Goal: Transaction & Acquisition: Purchase product/service

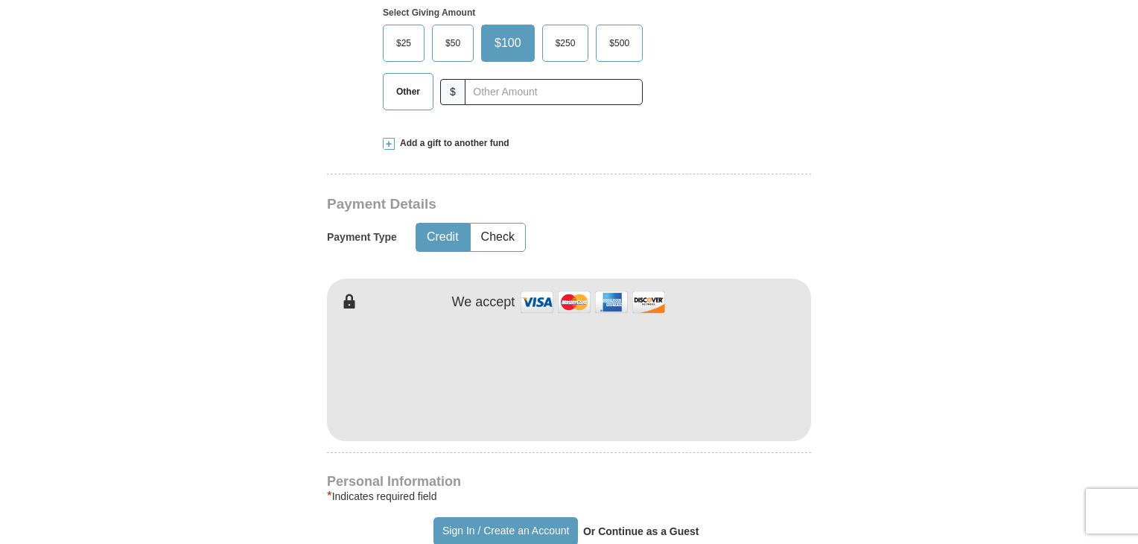
scroll to position [223, 0]
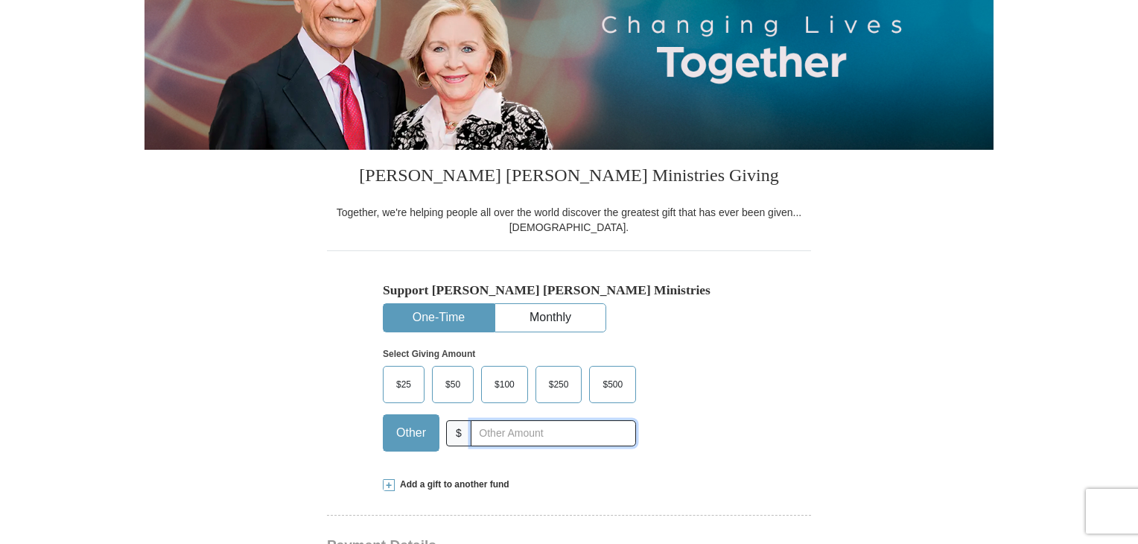
click at [521, 442] on input "text" at bounding box center [553, 433] width 165 height 26
type input "1.01"
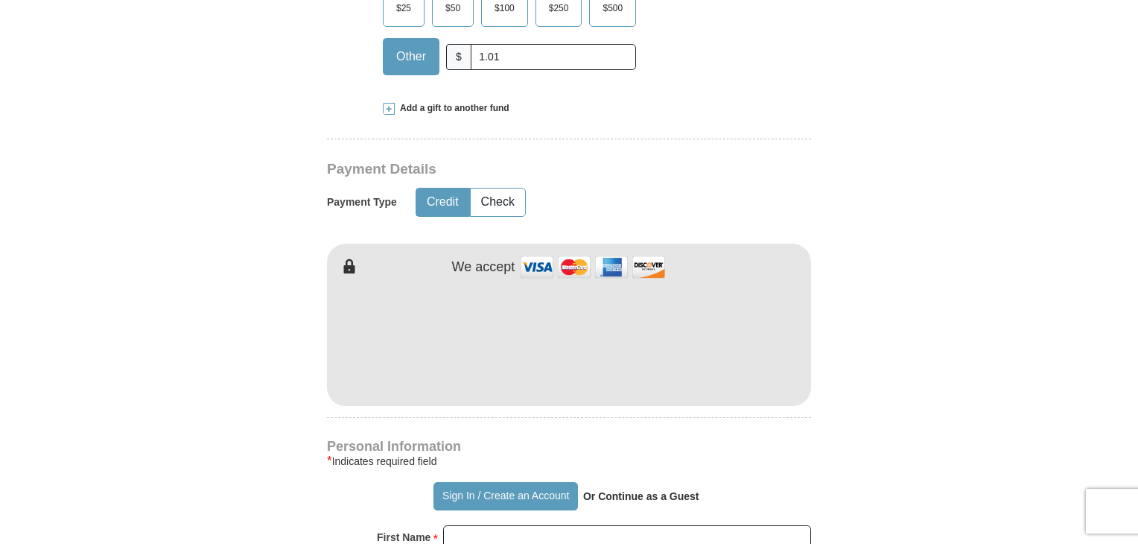
scroll to position [819, 0]
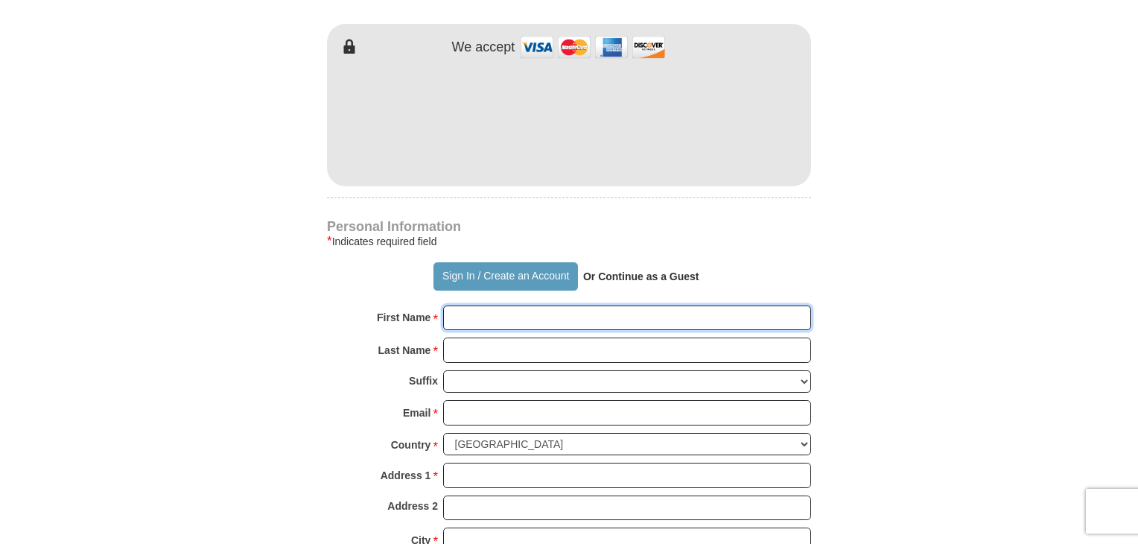
click at [551, 323] on input "First Name *" at bounding box center [627, 317] width 368 height 25
type input "Anthony"
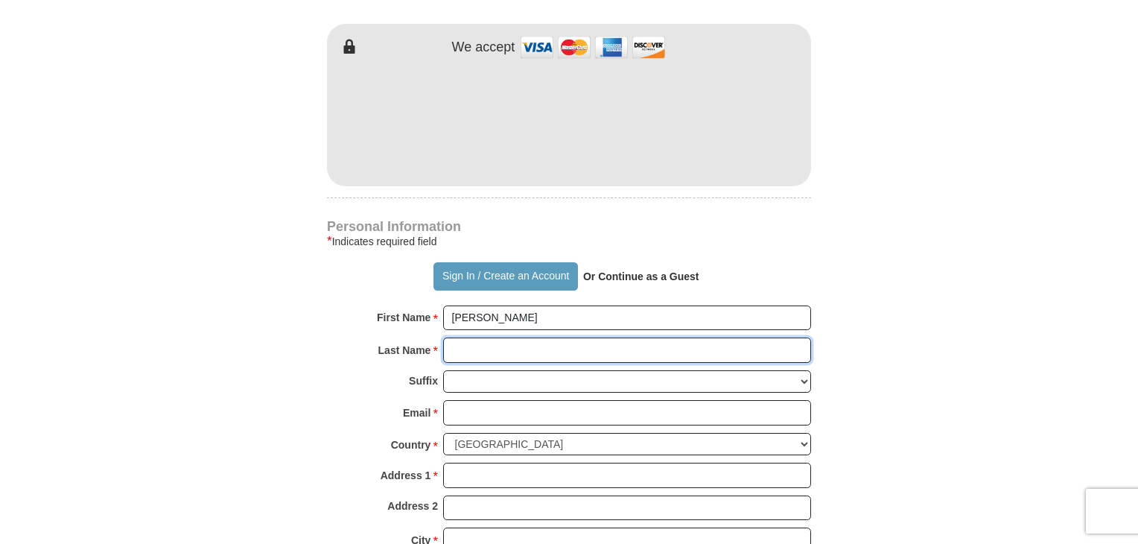
type input "Mcintyre"
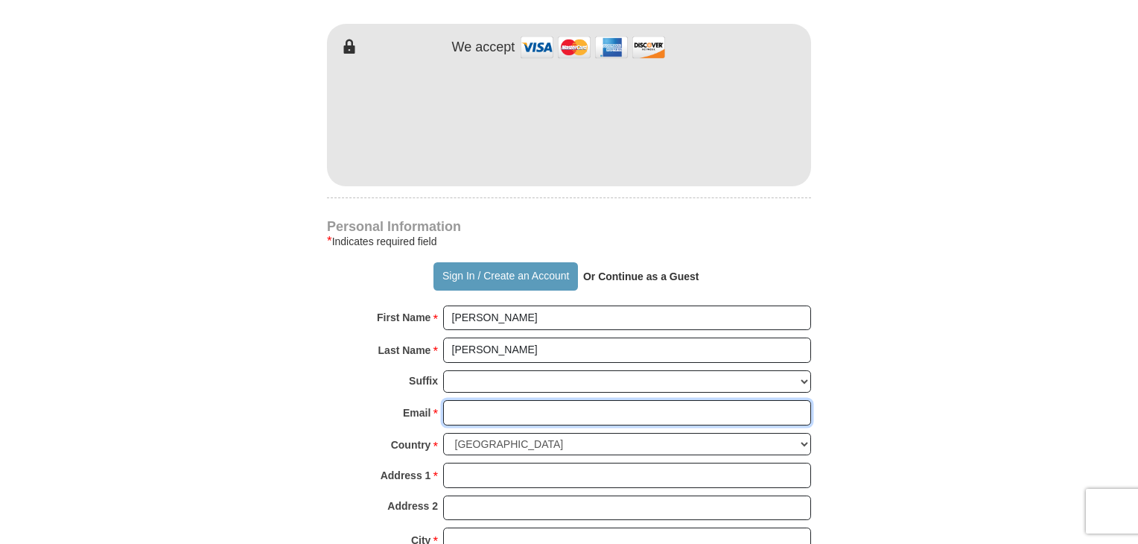
type input "lucasbruce2726@gmail.com"
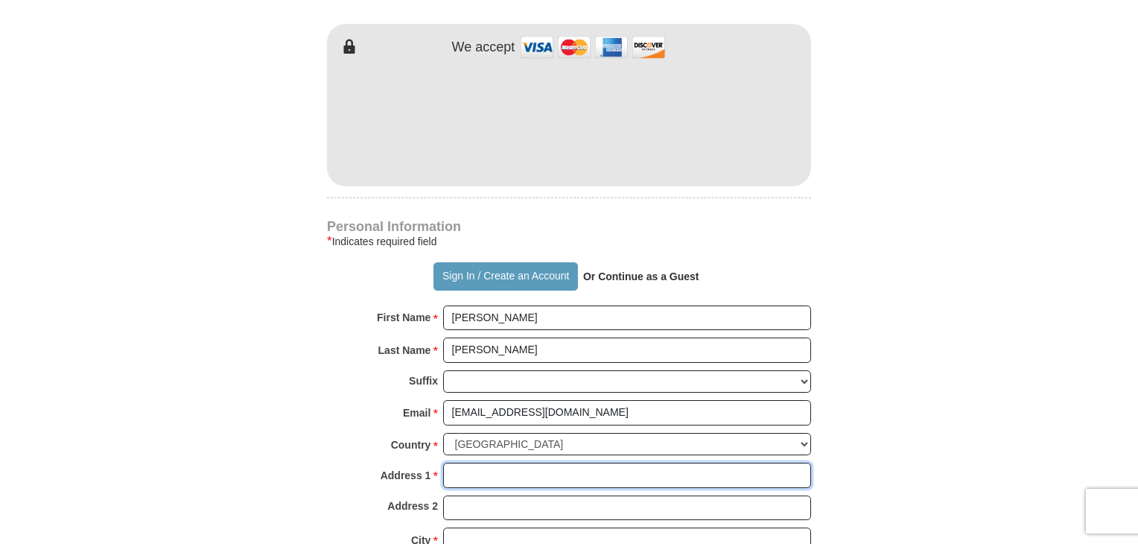
type input "Stephanie Falls"
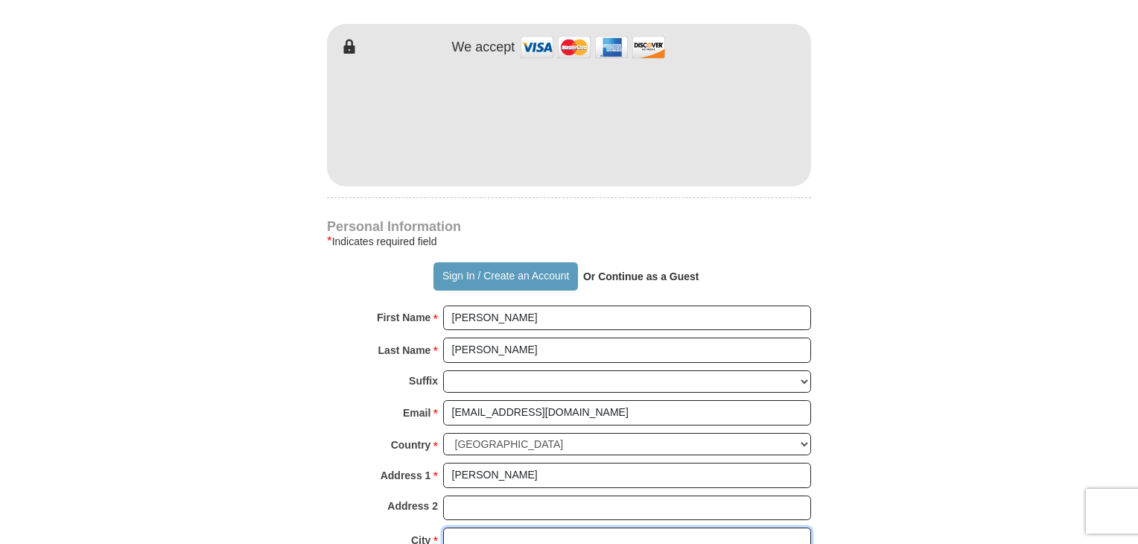
type input "West Matthew"
select select "AR"
type input "98218"
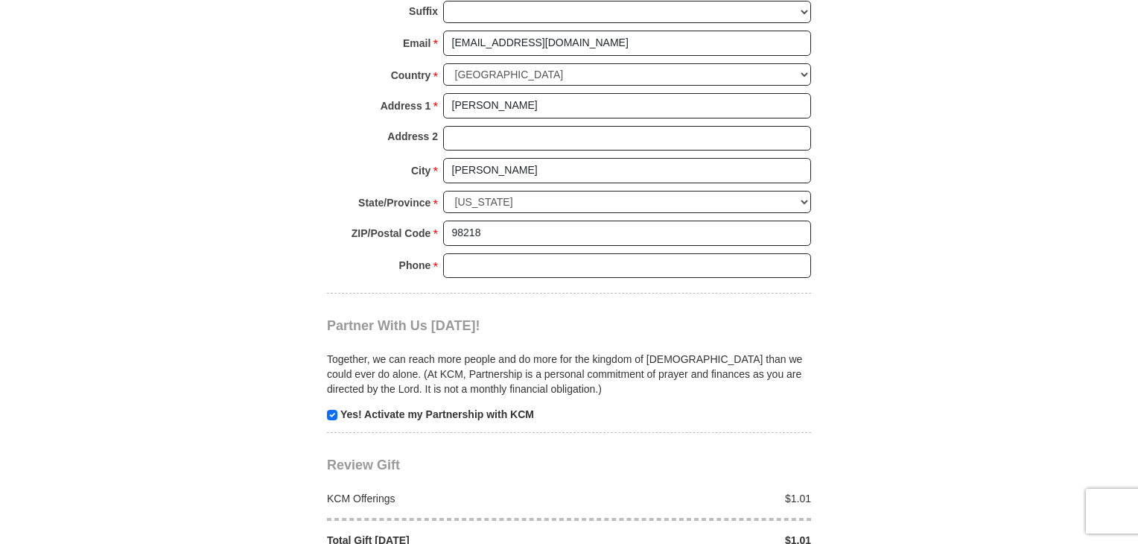
scroll to position [1192, 0]
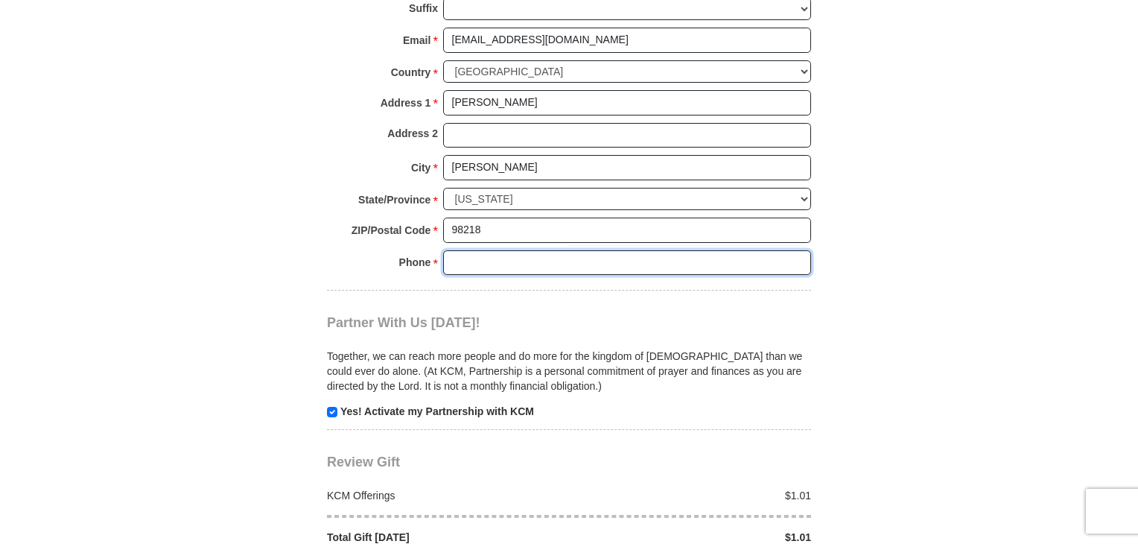
click at [517, 254] on input "Phone * *" at bounding box center [627, 262] width 368 height 25
type input "22226263262"
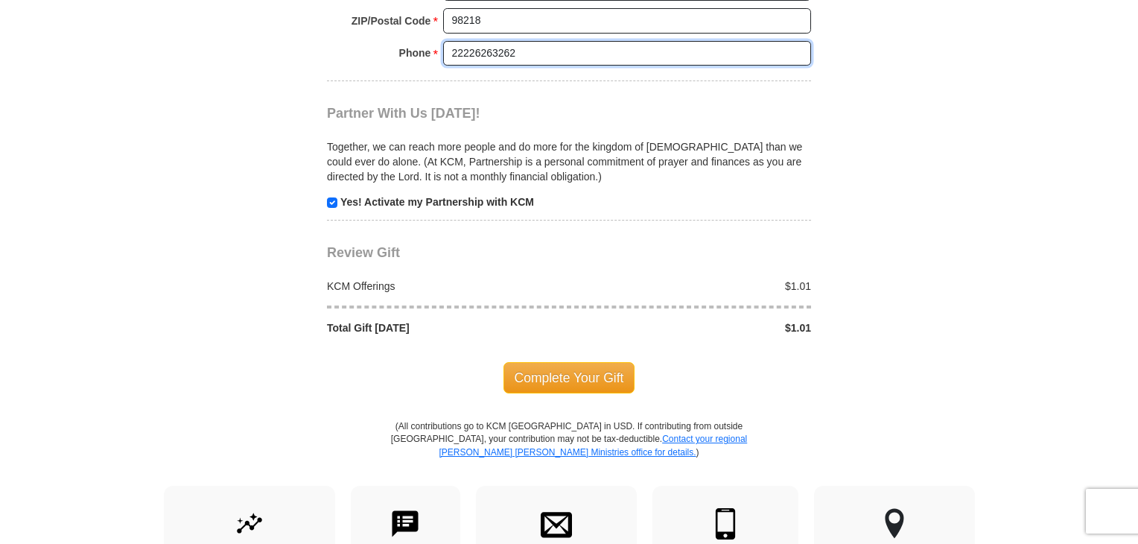
scroll to position [1415, 0]
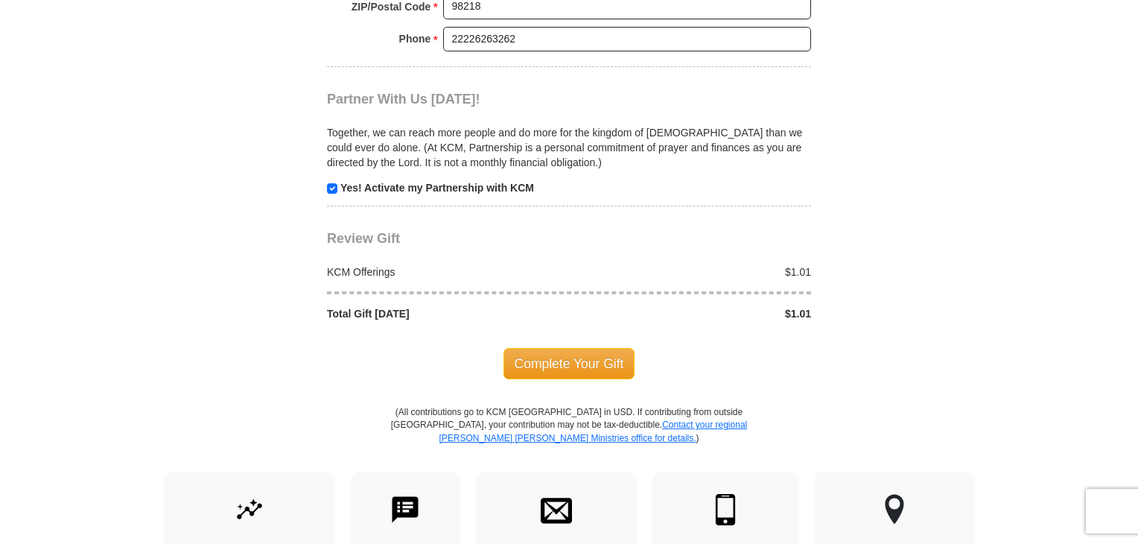
click at [381, 185] on strong "Yes! Activate my Partnership with KCM" at bounding box center [437, 188] width 194 height 12
click at [339, 187] on p "Yes! Activate my Partnership with KCM" at bounding box center [569, 187] width 484 height 15
click at [331, 185] on input "checkbox" at bounding box center [332, 188] width 10 height 10
checkbox input "false"
click at [559, 352] on span "Complete Your Gift" at bounding box center [569, 363] width 132 height 31
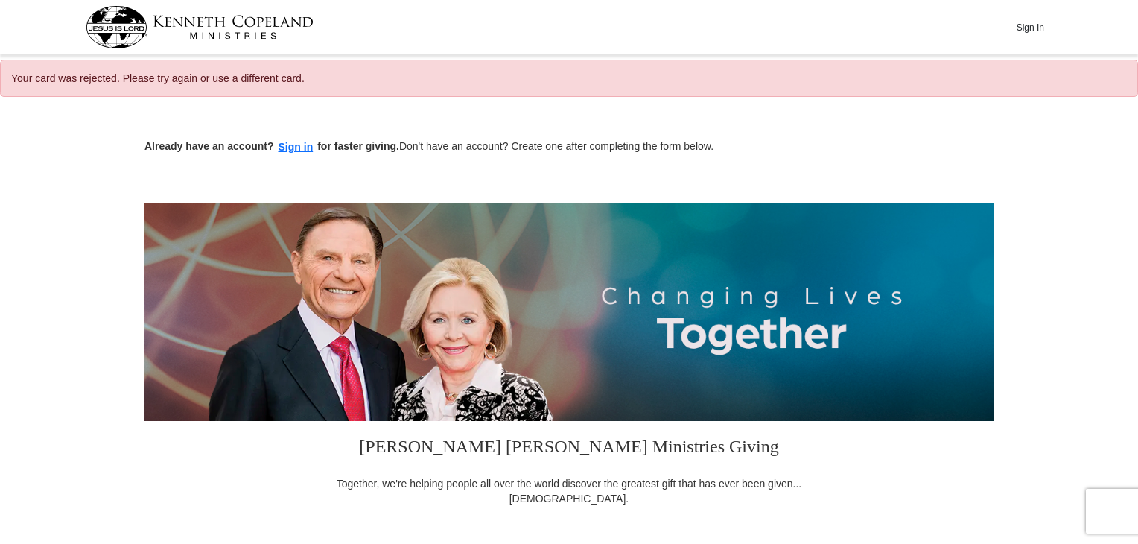
select select "AR"
